Goal: Transaction & Acquisition: Purchase product/service

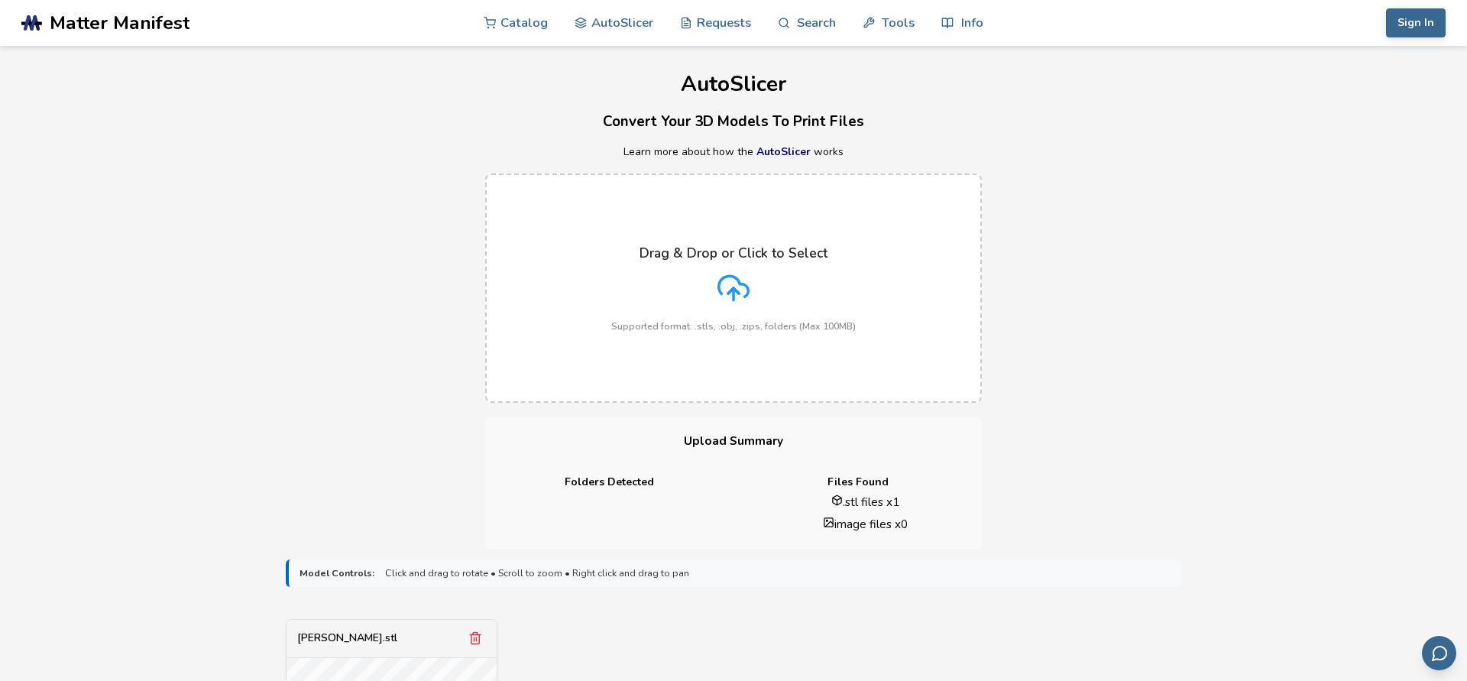
click at [293, 360] on div "Drag & Drop or Click to Select Supported format: .stls, .obj, .zips, folders (M…" at bounding box center [733, 288] width 1467 height 260
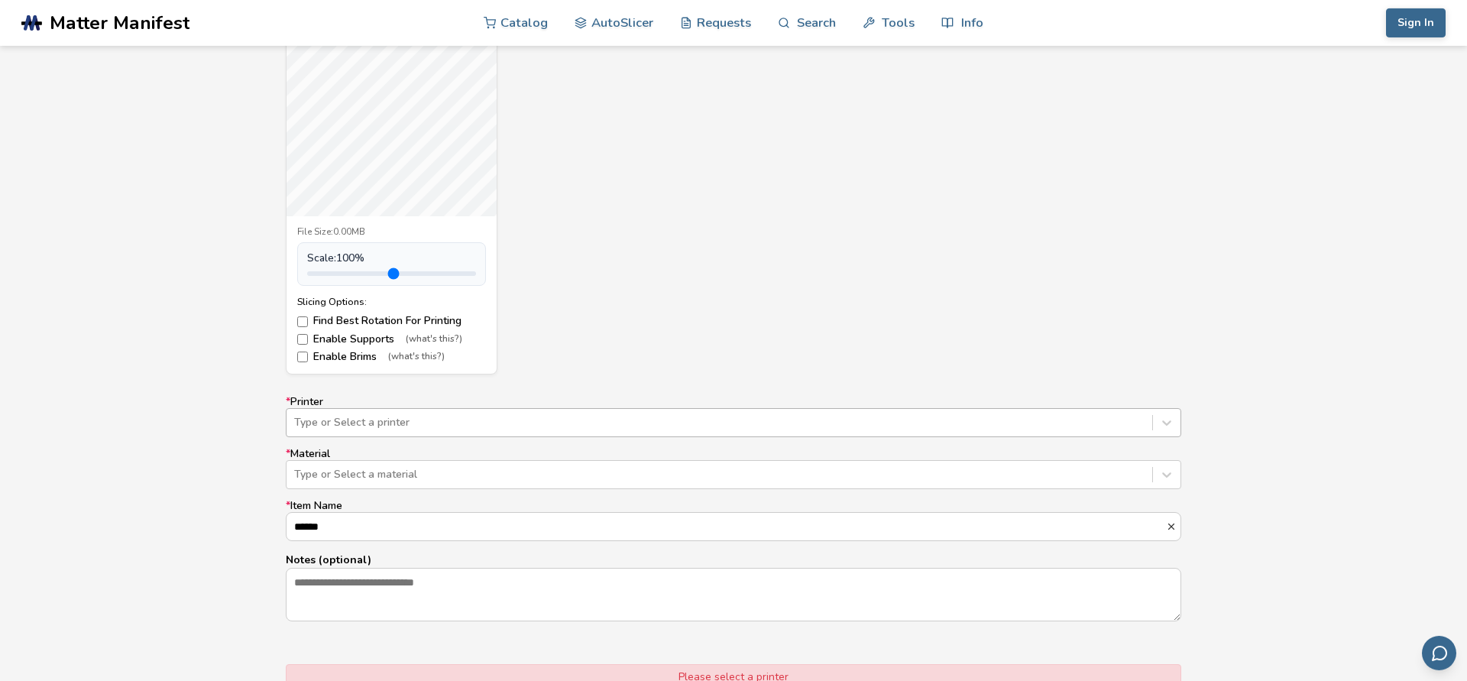
scroll to position [701, 0]
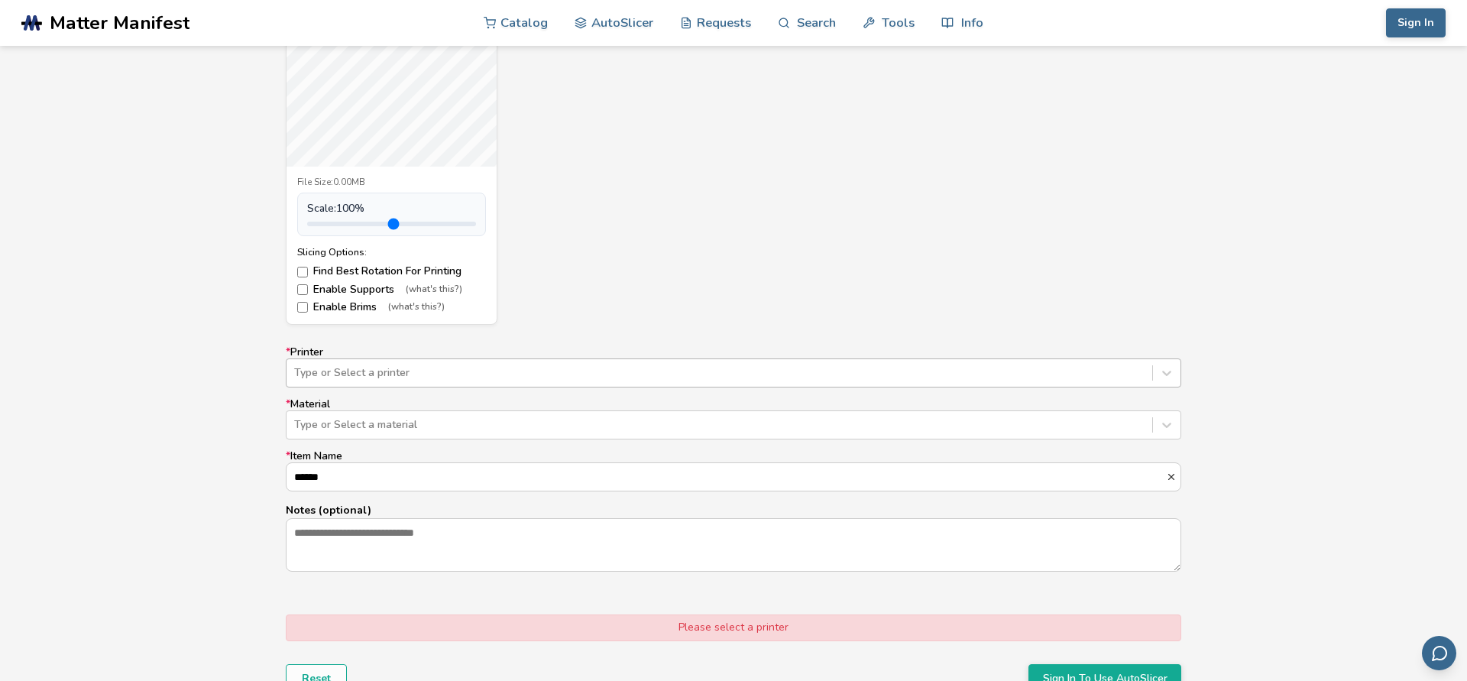
click at [398, 378] on div at bounding box center [719, 372] width 850 height 15
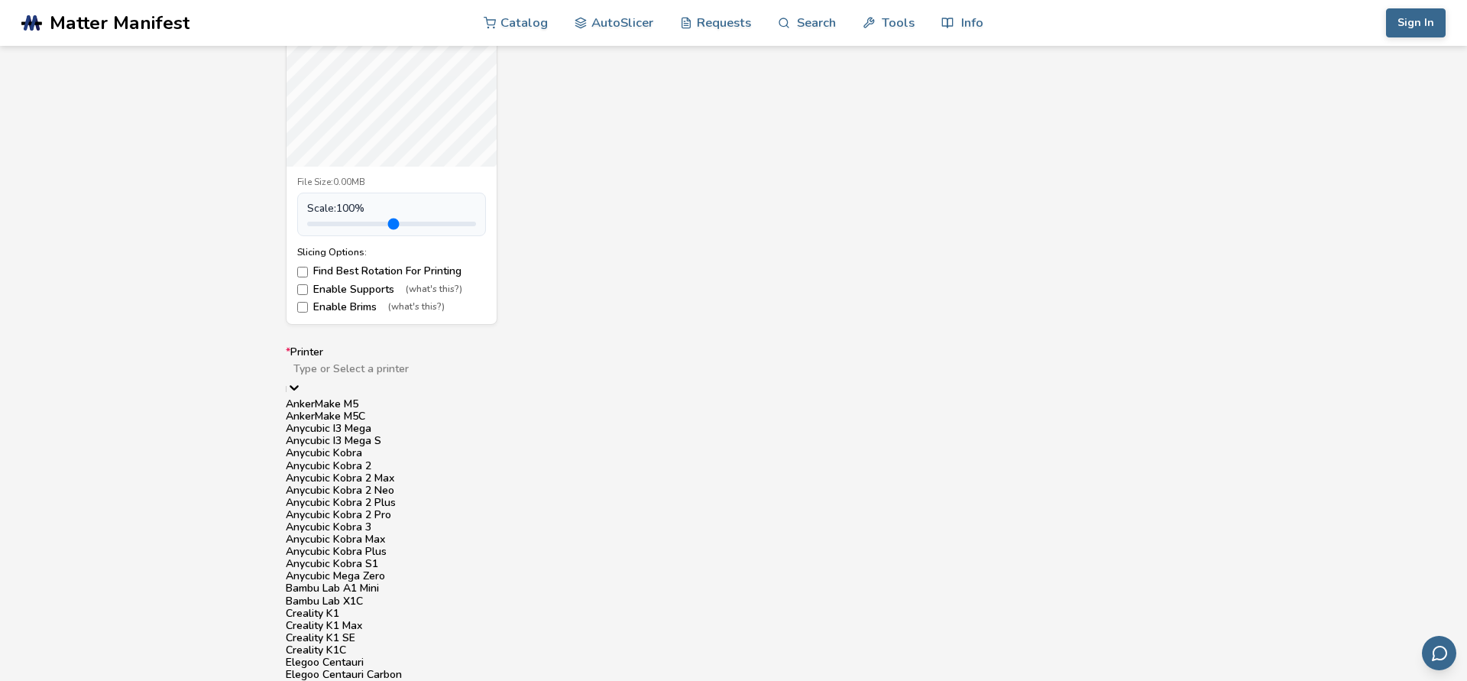
scroll to position [174, 0]
click at [436, 558] on div "Anycubic Kobra S1" at bounding box center [734, 564] width 896 height 12
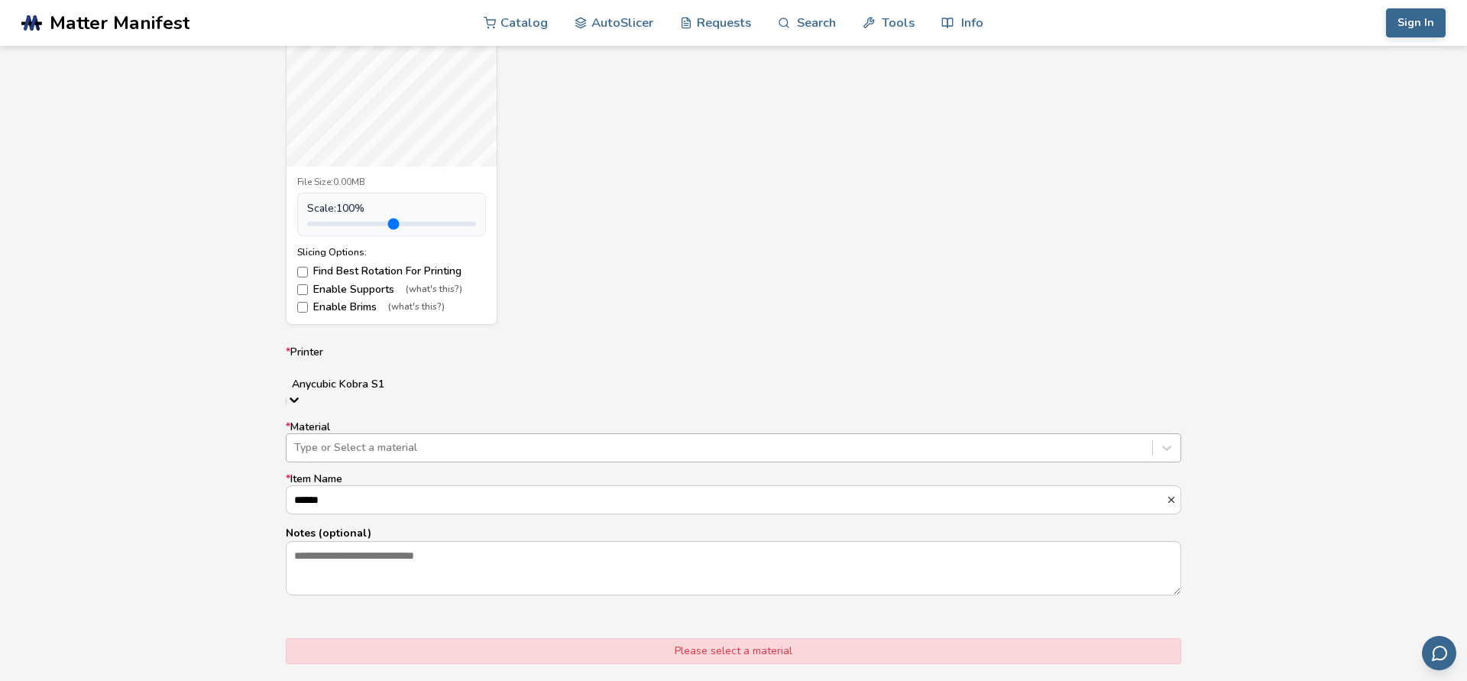
click at [405, 440] on div at bounding box center [719, 447] width 850 height 15
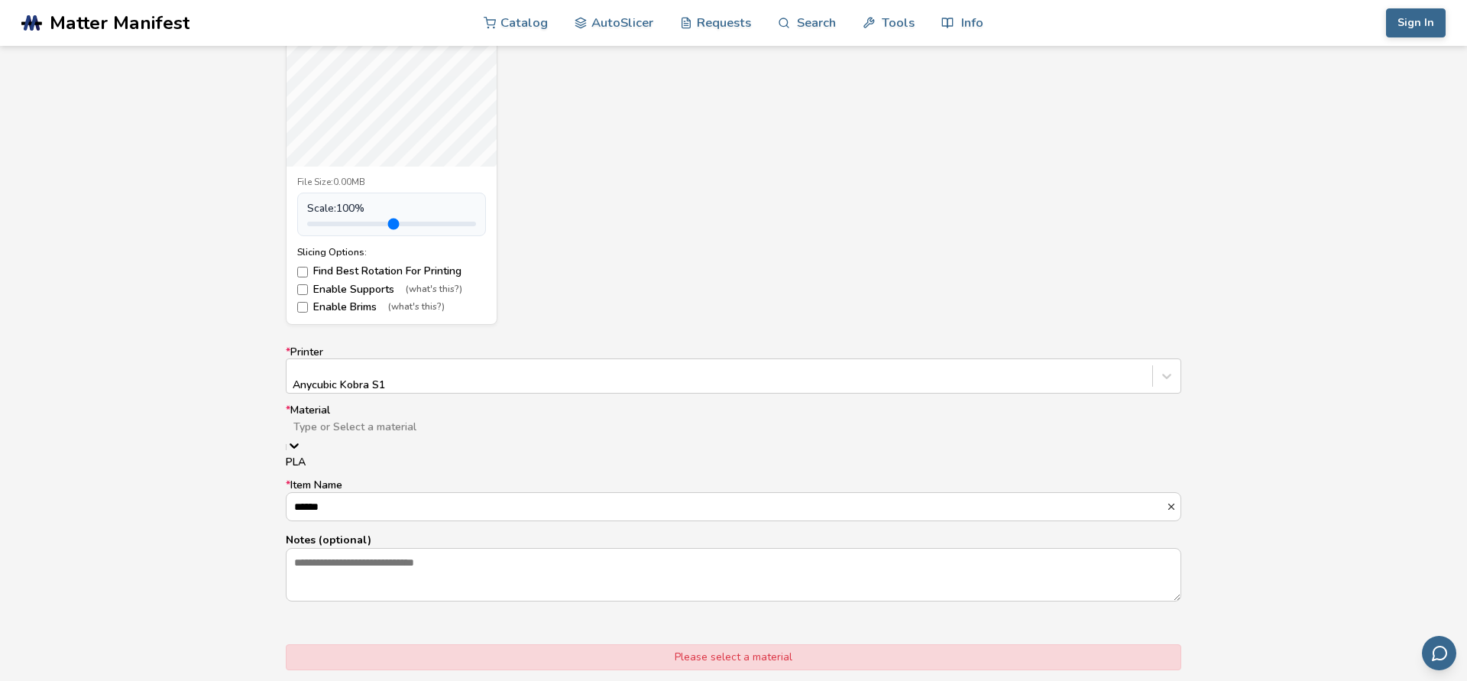
click at [394, 461] on div "PLA" at bounding box center [734, 462] width 896 height 12
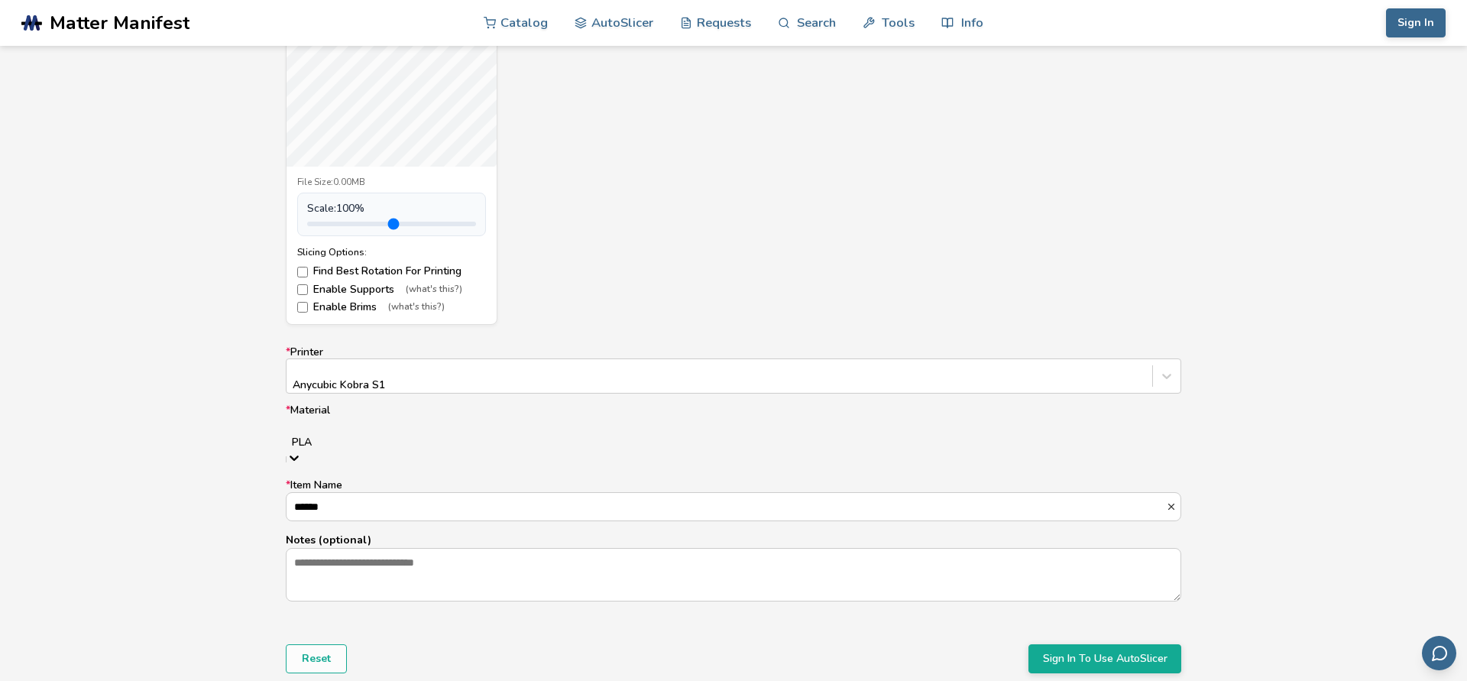
click at [384, 430] on div at bounding box center [733, 427] width 880 height 15
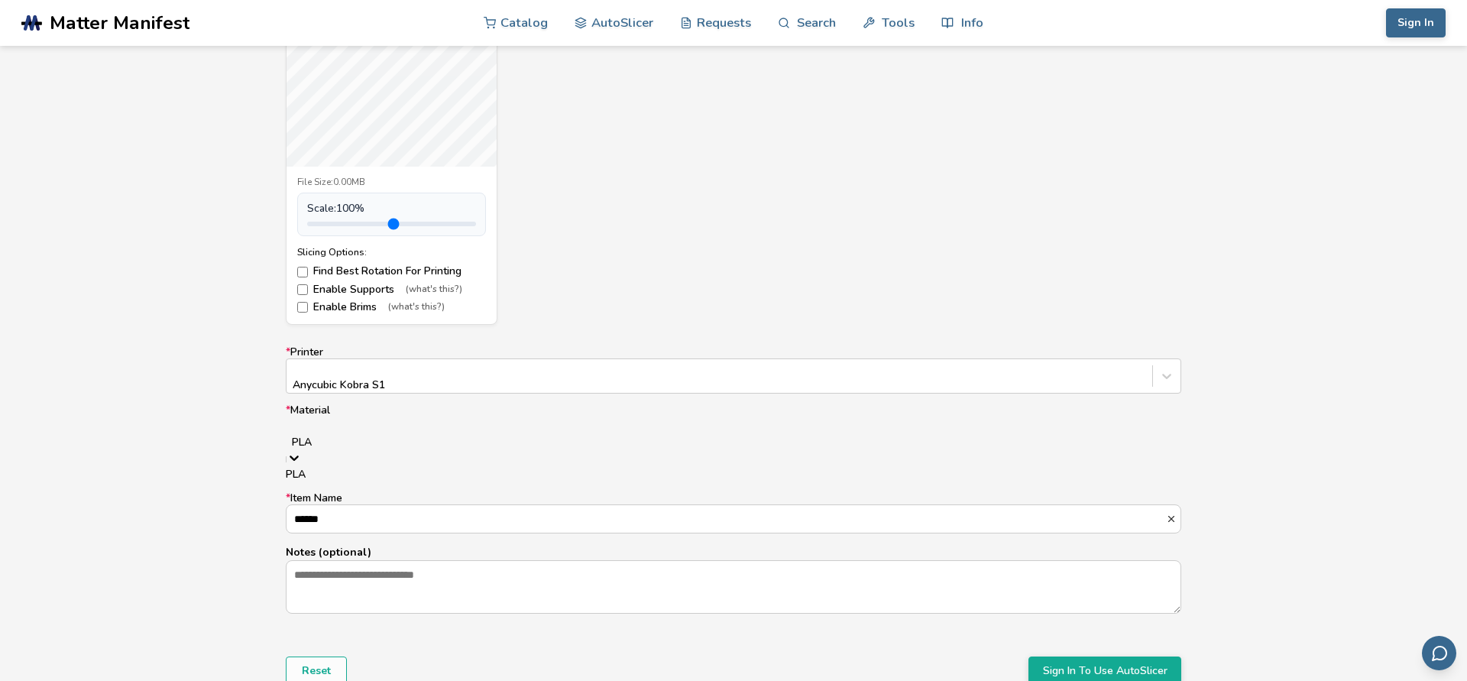
click at [384, 426] on div at bounding box center [733, 427] width 880 height 15
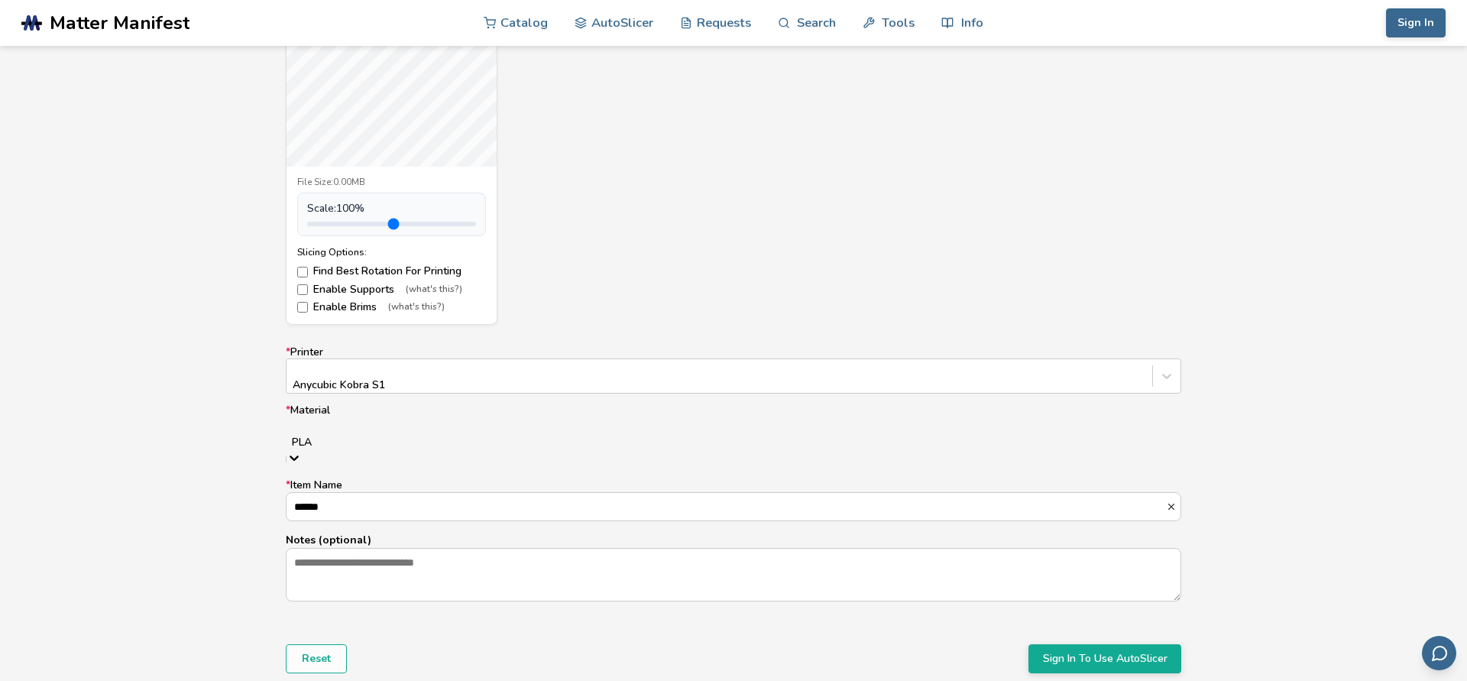
drag, startPoint x: 384, startPoint y: 426, endPoint x: 293, endPoint y: 426, distance: 90.9
click at [293, 426] on div "PLA" at bounding box center [734, 433] width 896 height 34
click at [358, 532] on p "Notes (optional)" at bounding box center [734, 540] width 896 height 16
click at [358, 549] on textarea "Notes (optional)" at bounding box center [734, 575] width 894 height 52
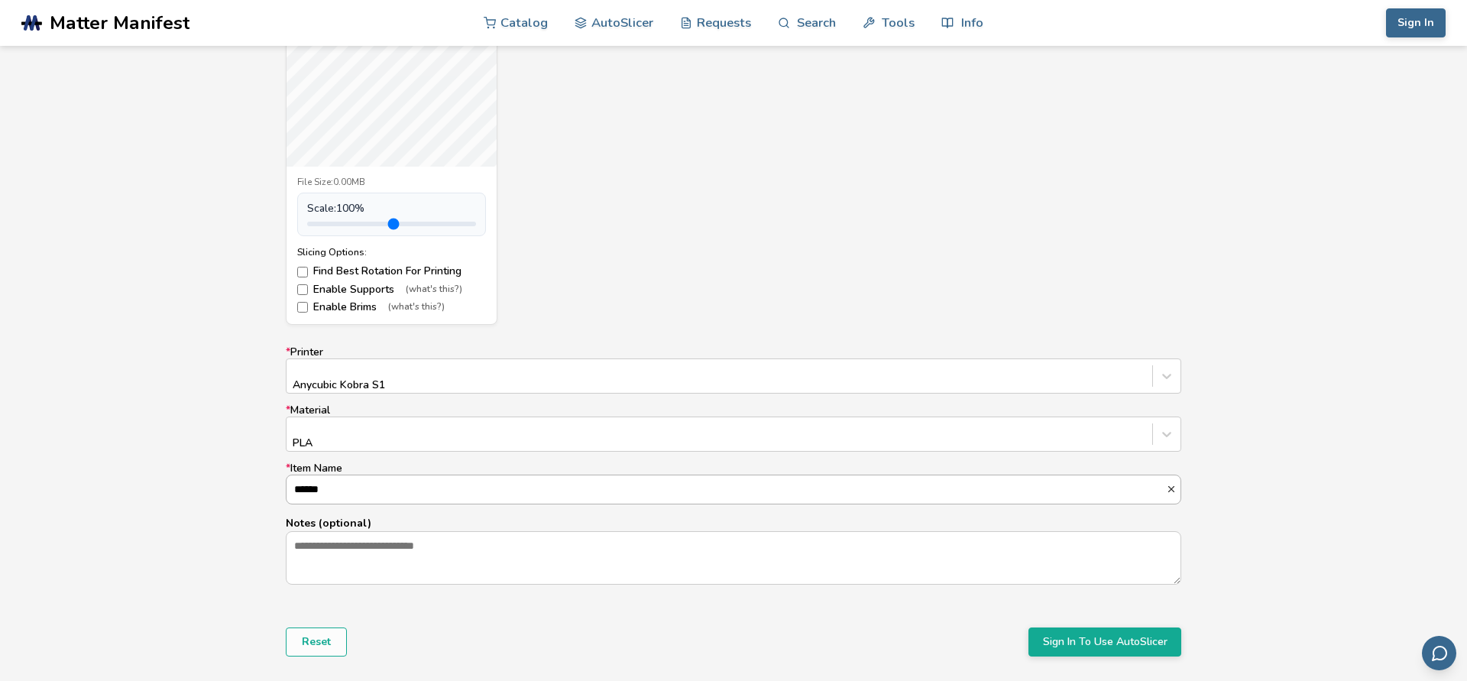
click at [349, 480] on input "******" at bounding box center [727, 489] width 880 height 28
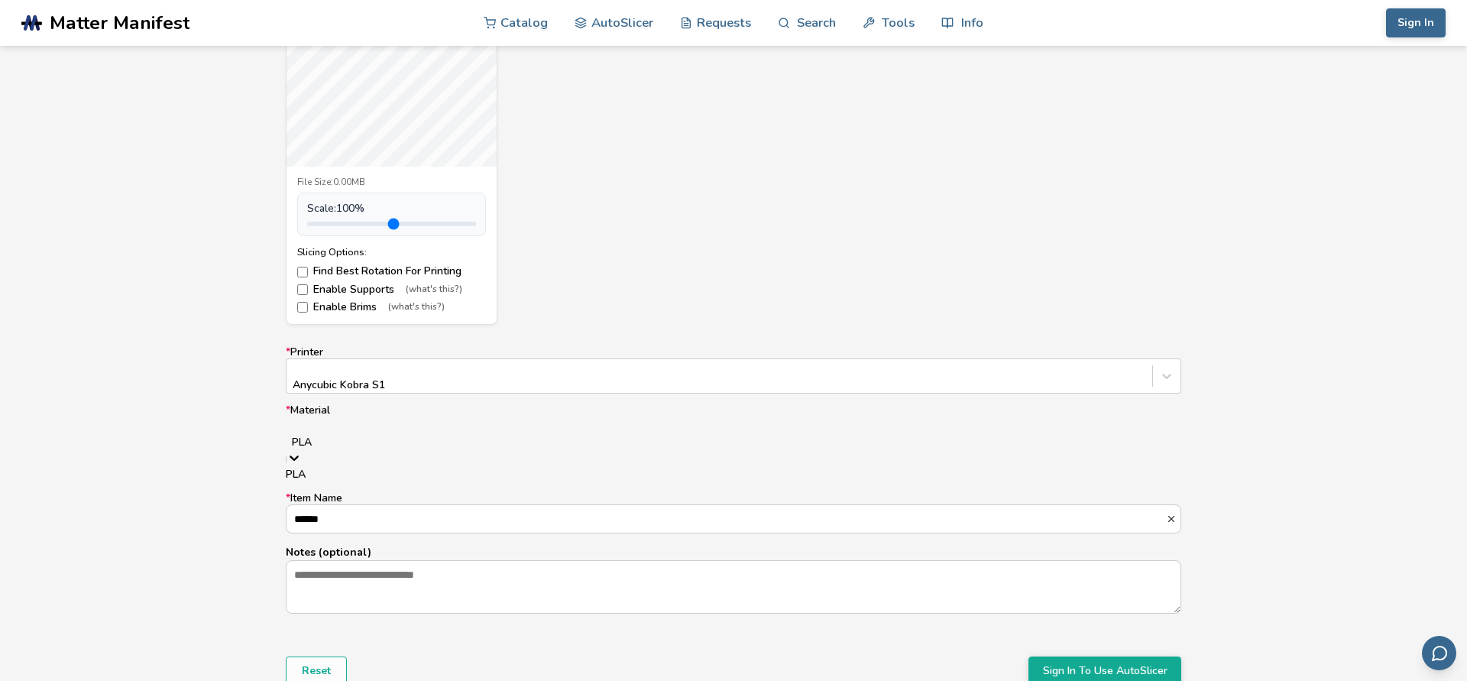
click at [617, 436] on div "PLA" at bounding box center [734, 433] width 896 height 34
click at [600, 421] on div at bounding box center [733, 427] width 880 height 15
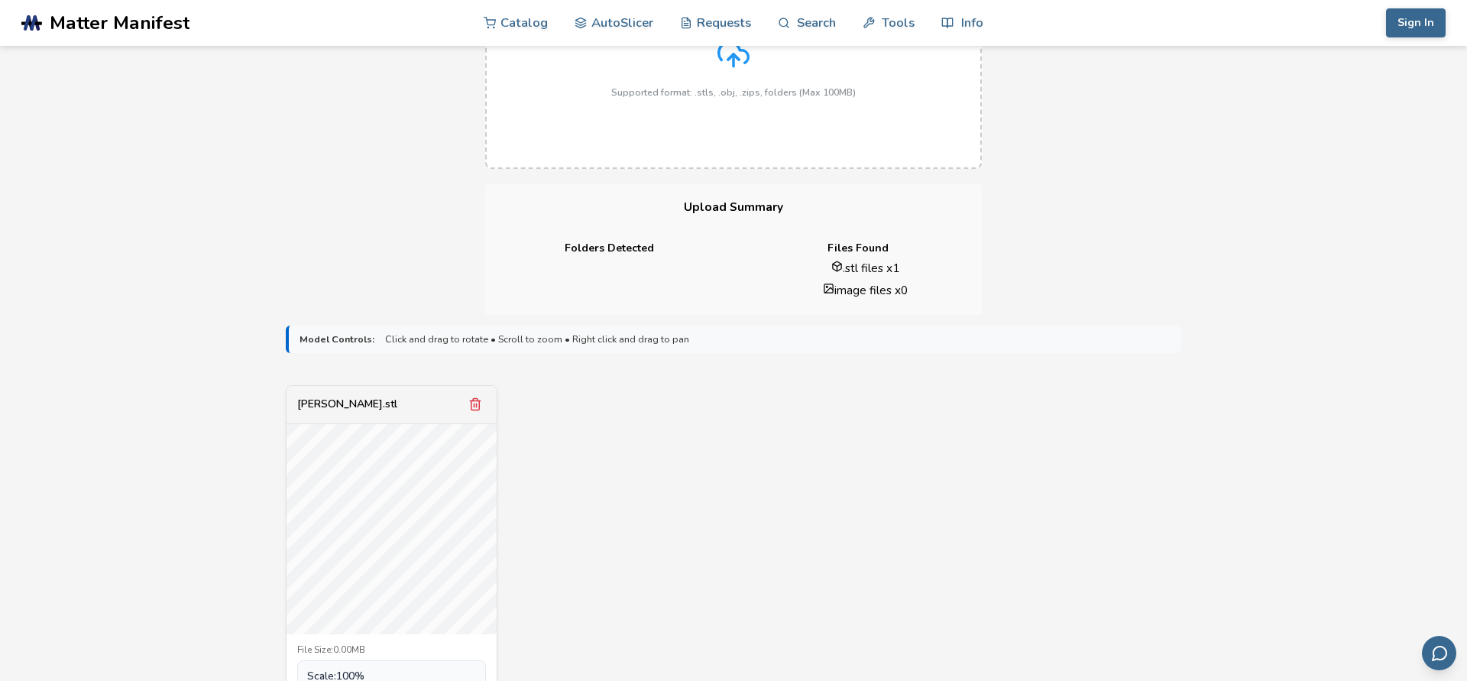
scroll to position [0, 0]
